Goal: Navigation & Orientation: Find specific page/section

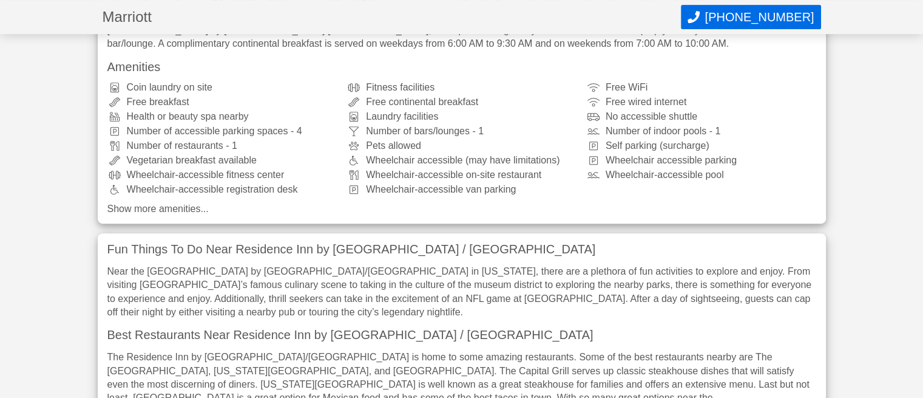
scroll to position [607, 0]
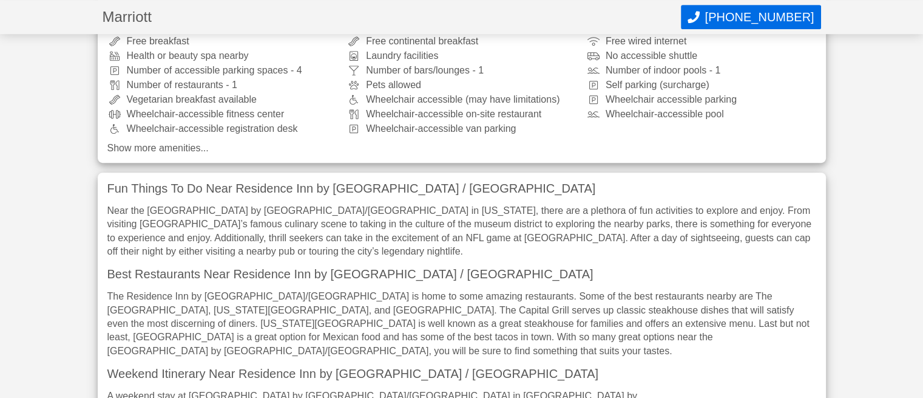
click at [334, 268] on h3 "Best Restaurants Near Residence Inn by Marriott Houston Medical Center / NRG Pa…" at bounding box center [461, 274] width 709 height 12
click at [251, 269] on h3 "Best Restaurants Near Residence Inn by Marriott Houston Medical Center / NRG Pa…" at bounding box center [461, 274] width 709 height 12
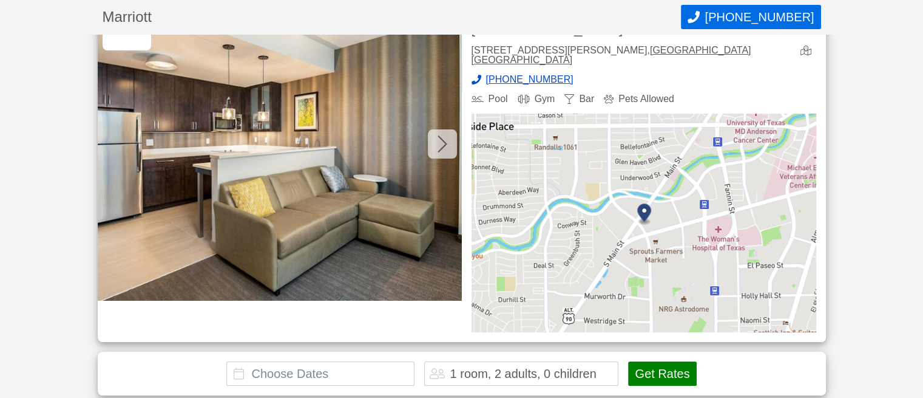
scroll to position [0, 0]
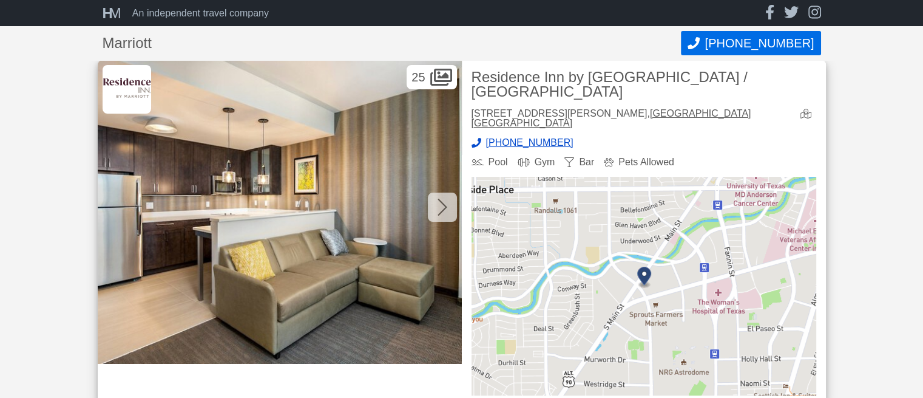
click at [124, 80] on img at bounding box center [127, 89] width 49 height 49
click at [566, 112] on link "Houston TX" at bounding box center [612, 118] width 280 height 20
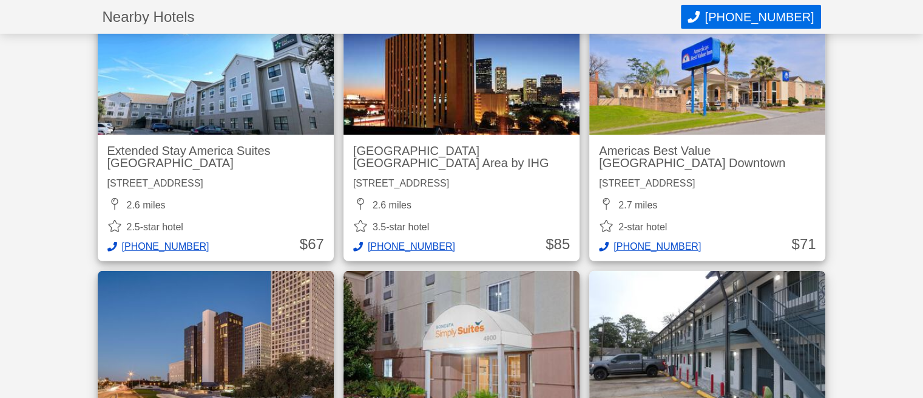
scroll to position [3582, 0]
